Goal: Information Seeking & Learning: Learn about a topic

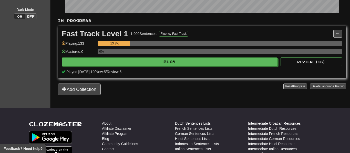
scroll to position [102, 0]
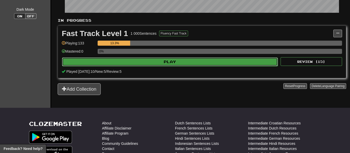
click at [138, 64] on button "Play" at bounding box center [170, 62] width 216 height 9
select select "**"
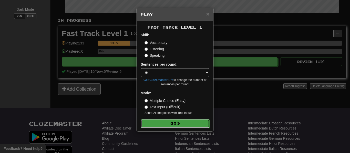
click at [169, 121] on button "Go" at bounding box center [175, 124] width 69 height 9
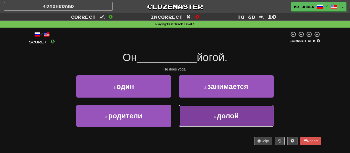
click at [192, 106] on button "4 . долой" at bounding box center [226, 116] width 95 height 22
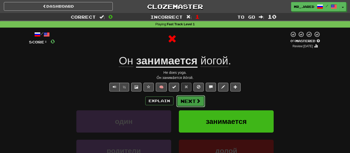
click at [192, 104] on button "Next" at bounding box center [190, 101] width 29 height 12
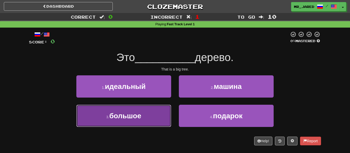
click at [167, 110] on button "3 . большое" at bounding box center [123, 116] width 95 height 22
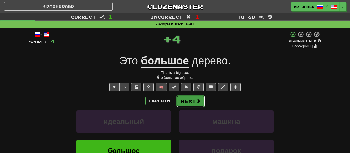
click at [192, 104] on button "Next" at bounding box center [190, 101] width 29 height 12
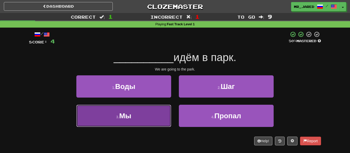
click at [164, 110] on button "3 . Мы" at bounding box center [123, 116] width 95 height 22
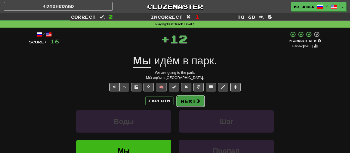
click at [191, 103] on button "Next" at bounding box center [190, 101] width 29 height 12
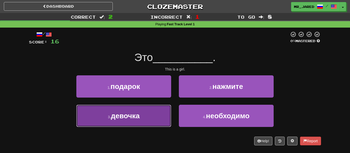
click at [165, 114] on button "3 . девочка" at bounding box center [123, 116] width 95 height 22
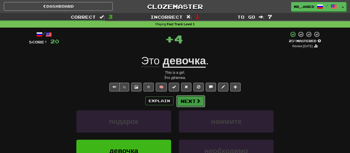
click at [176, 106] on button "Next" at bounding box center [190, 101] width 29 height 12
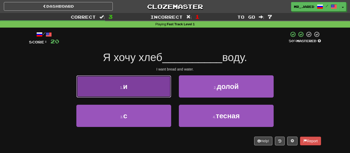
click at [161, 82] on button "1 . и" at bounding box center [123, 87] width 95 height 22
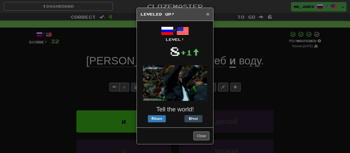
click at [208, 13] on span "×" at bounding box center [207, 14] width 3 height 6
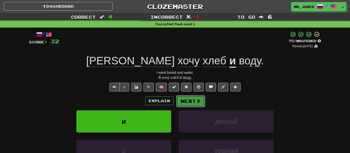
click at [191, 101] on button "Next" at bounding box center [190, 101] width 29 height 12
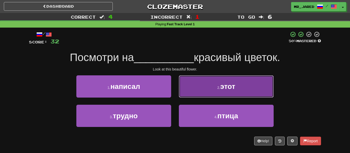
click at [195, 97] on button "2 . этот" at bounding box center [226, 87] width 95 height 22
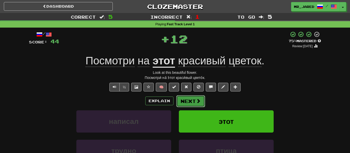
click at [192, 100] on button "Next" at bounding box center [190, 101] width 29 height 12
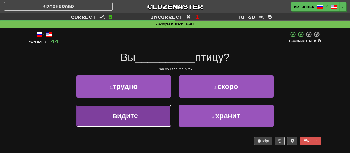
click at [155, 118] on button "3 . видите" at bounding box center [123, 116] width 95 height 22
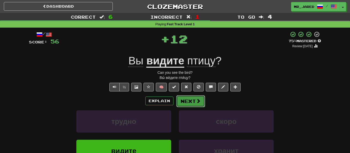
click at [191, 100] on button "Next" at bounding box center [190, 101] width 29 height 12
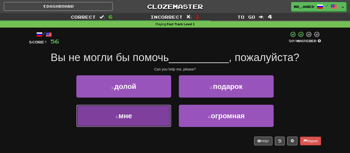
click at [150, 125] on button "3 . мне" at bounding box center [123, 116] width 95 height 22
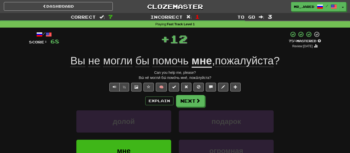
click at [177, 108] on div "Explain Next долой подарок мне огромная Learn more: долой подарок мне огромная" at bounding box center [175, 136] width 292 height 82
click at [181, 104] on button "Next" at bounding box center [190, 101] width 29 height 12
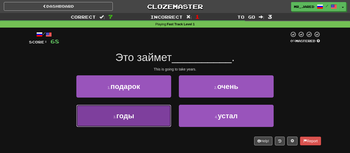
click at [155, 121] on button "3 . годы" at bounding box center [123, 116] width 95 height 22
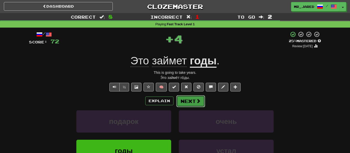
click at [191, 102] on button "Next" at bounding box center [190, 101] width 29 height 12
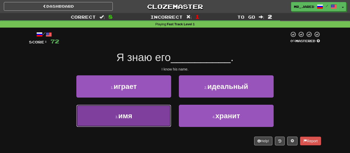
click at [153, 115] on button "3 . имя" at bounding box center [123, 116] width 95 height 22
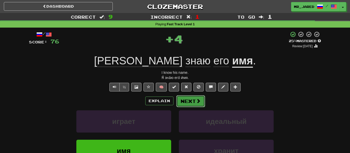
click at [180, 103] on button "Next" at bounding box center [190, 101] width 29 height 12
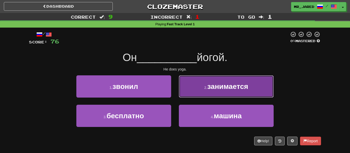
click at [193, 96] on button "2 . занимается" at bounding box center [226, 87] width 95 height 22
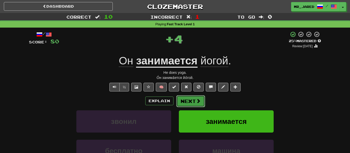
click at [193, 97] on button "Next" at bounding box center [190, 101] width 29 height 12
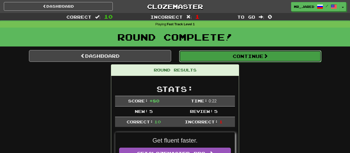
click at [248, 61] on button "Continue" at bounding box center [250, 56] width 142 height 12
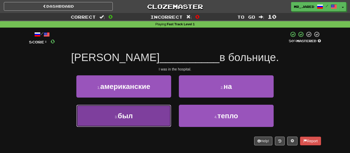
click at [158, 126] on button "3 . был" at bounding box center [123, 116] width 95 height 22
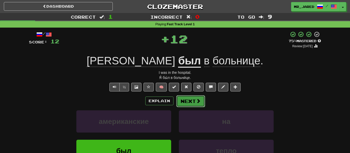
click at [193, 105] on button "Next" at bounding box center [190, 101] width 29 height 12
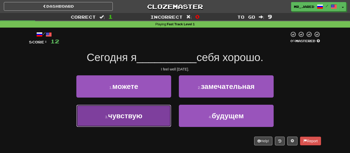
click at [161, 114] on button "3 . чувствую" at bounding box center [123, 116] width 95 height 22
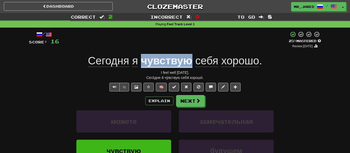
copy u "чувствую"
drag, startPoint x: 192, startPoint y: 63, endPoint x: 141, endPoint y: 61, distance: 51.2
click at [141, 61] on div "Сегодня я чувствую себя хорошо ." at bounding box center [175, 61] width 292 height 14
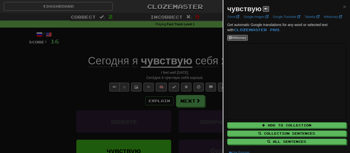
click at [137, 53] on div at bounding box center [175, 76] width 350 height 153
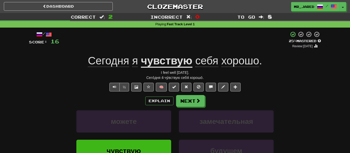
click at [195, 92] on div "/ Score: 16 + 4 25 % Mastered Review: [DATE] Сегодня я чувствую себя хорошо . I…" at bounding box center [175, 109] width 292 height 157
click at [194, 98] on button "Next" at bounding box center [190, 101] width 29 height 12
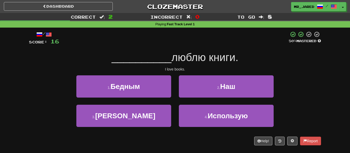
click at [173, 112] on div "3 . Я" at bounding box center [123, 119] width 102 height 29
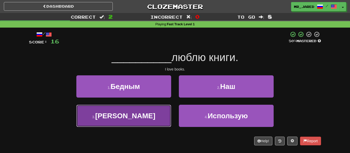
click at [160, 113] on button "3 . Я" at bounding box center [123, 116] width 95 height 22
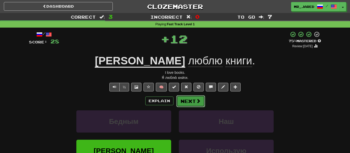
click at [201, 98] on button "Next" at bounding box center [190, 101] width 29 height 12
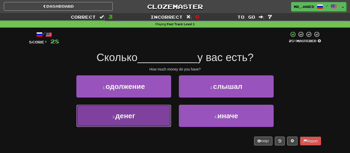
click at [154, 121] on button "3 . денег" at bounding box center [123, 116] width 95 height 22
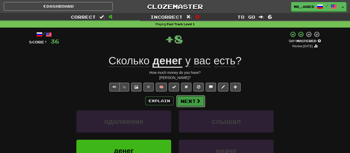
click at [191, 106] on button "Next" at bounding box center [190, 101] width 29 height 12
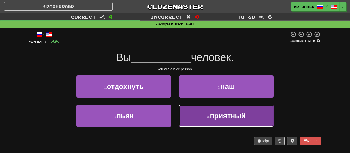
click at [195, 108] on button "4 . приятный" at bounding box center [226, 116] width 95 height 22
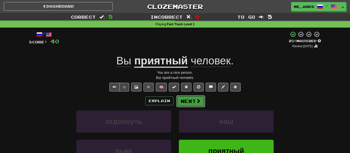
click at [198, 102] on span at bounding box center [198, 101] width 5 height 5
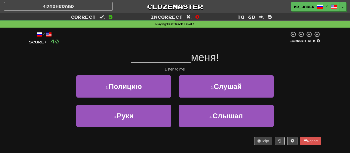
click at [199, 98] on div "2 . [GEOGRAPHIC_DATA]" at bounding box center [226, 90] width 102 height 29
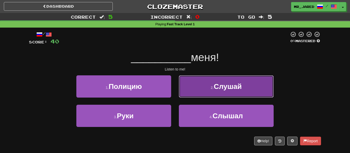
click at [198, 95] on button "2 . [GEOGRAPHIC_DATA]" at bounding box center [226, 87] width 95 height 22
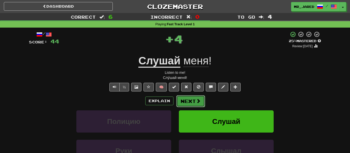
click at [196, 99] on span at bounding box center [198, 101] width 5 height 5
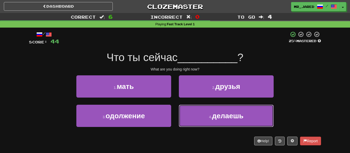
drag, startPoint x: 212, startPoint y: 125, endPoint x: 296, endPoint y: 126, distance: 84.5
click at [296, 126] on div "3 . одолжение 4 . [GEOGRAPHIC_DATA]" at bounding box center [174, 119] width 307 height 29
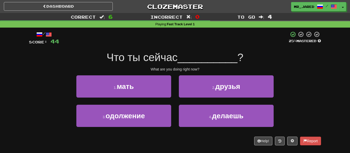
click at [296, 126] on div "3 . одолжение 4 . [GEOGRAPHIC_DATA]" at bounding box center [174, 119] width 307 height 29
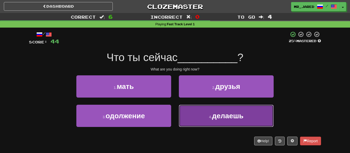
click at [271, 120] on button "4 . [GEOGRAPHIC_DATA]" at bounding box center [226, 116] width 95 height 22
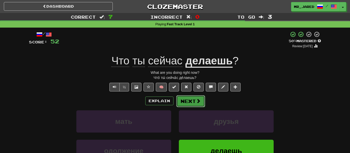
click at [201, 105] on button "Next" at bounding box center [190, 101] width 29 height 12
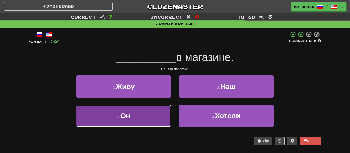
click at [162, 111] on button "3 . Он" at bounding box center [123, 116] width 95 height 22
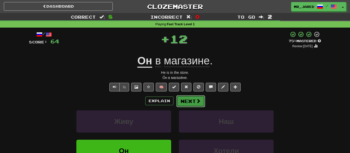
click at [184, 103] on button "Next" at bounding box center [190, 101] width 29 height 12
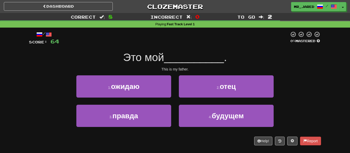
click at [188, 100] on div "2 . отец" at bounding box center [226, 90] width 102 height 29
click at [189, 98] on div "2 . отец" at bounding box center [226, 90] width 102 height 29
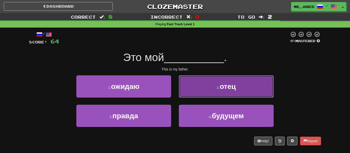
click at [190, 97] on button "2 . отец" at bounding box center [226, 87] width 95 height 22
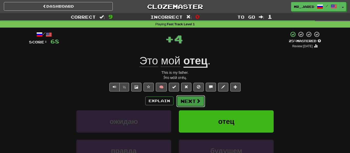
click at [190, 99] on button "Next" at bounding box center [190, 101] width 29 height 12
